Goal: Check status: Check status

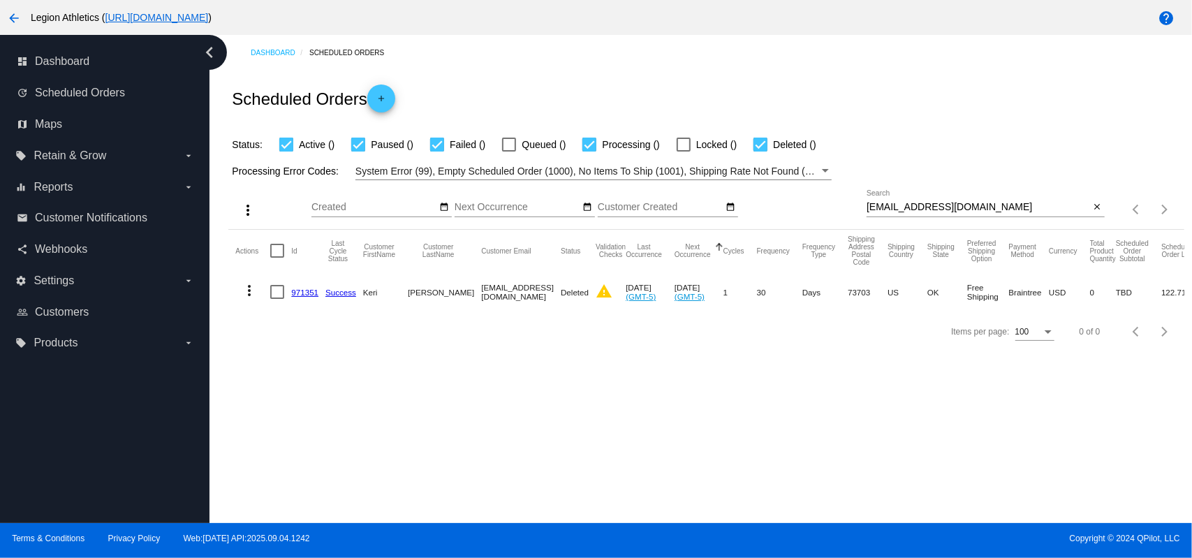
click at [888, 212] on input "[EMAIL_ADDRESS][DOMAIN_NAME]" at bounding box center [978, 207] width 223 height 11
paste input "zwarner212"
type input "[EMAIL_ADDRESS][DOMAIN_NAME]"
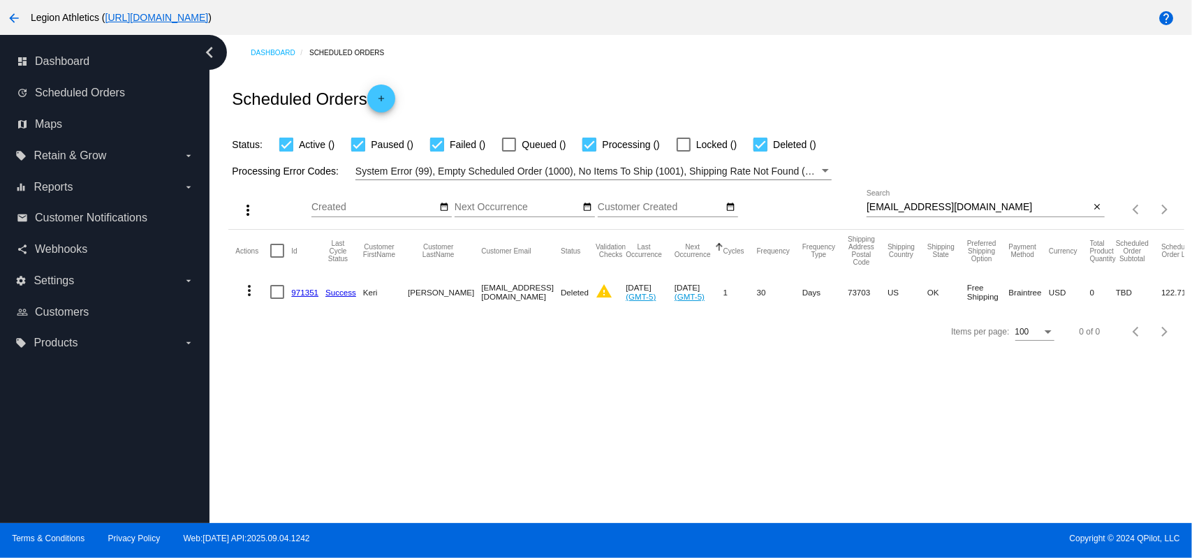
click at [842, 105] on div "Scheduled Orders add" at bounding box center [705, 99] width 955 height 56
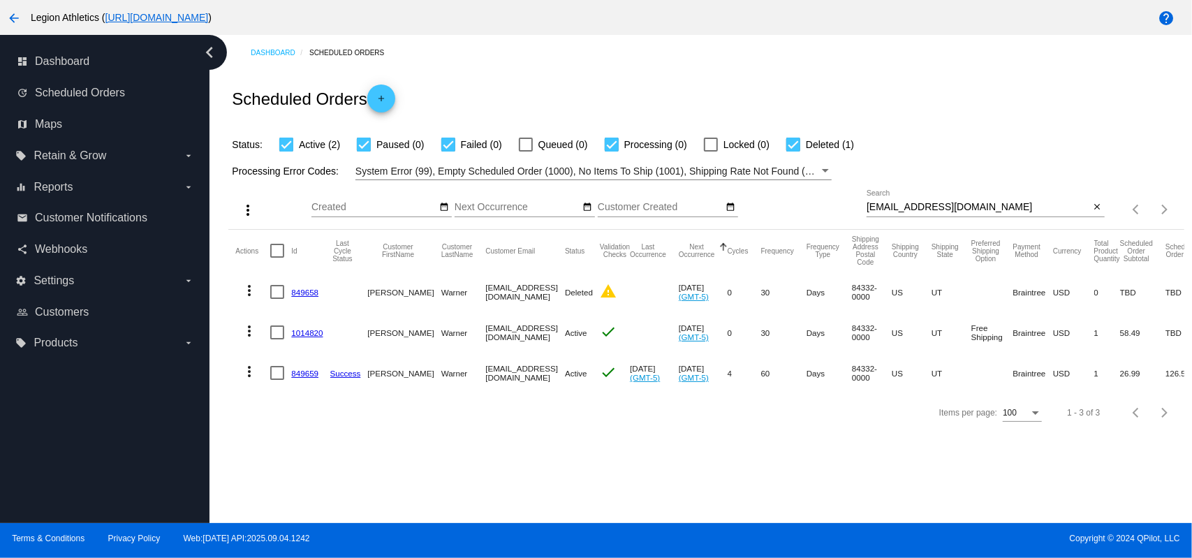
click at [304, 333] on link "1014820" at bounding box center [306, 332] width 31 height 9
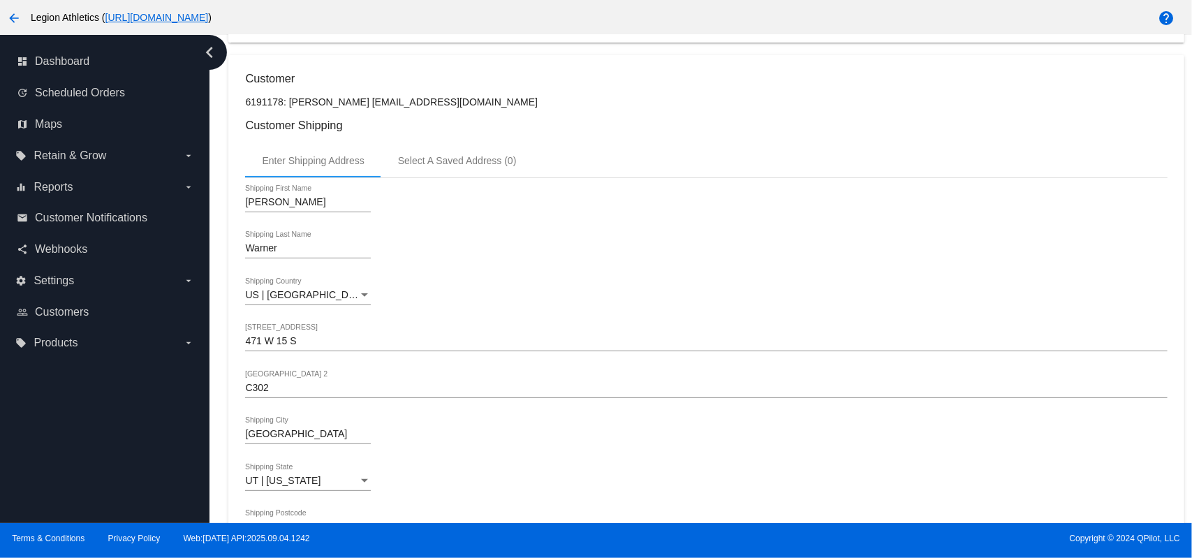
scroll to position [186, 0]
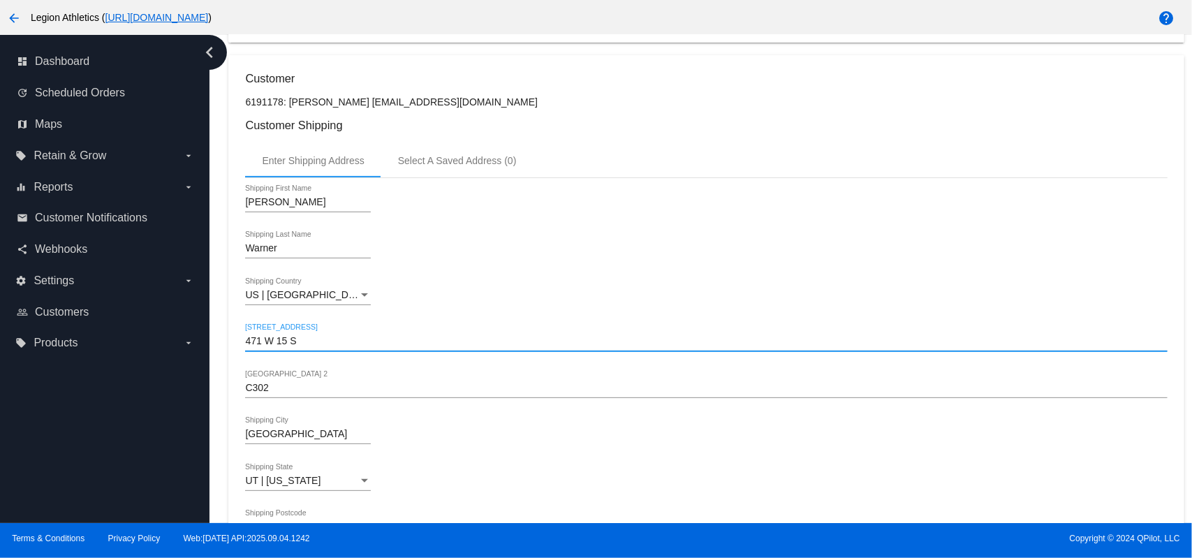
click at [327, 343] on input "471 W 15 S" at bounding box center [706, 341] width 922 height 11
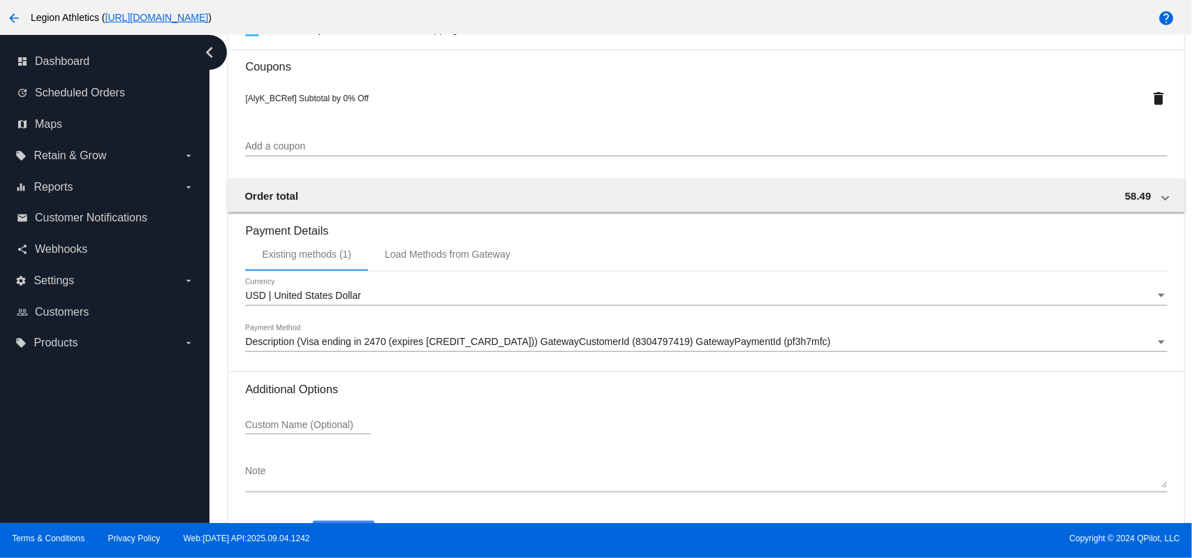
scroll to position [1165, 0]
